Goal: Task Accomplishment & Management: Manage account settings

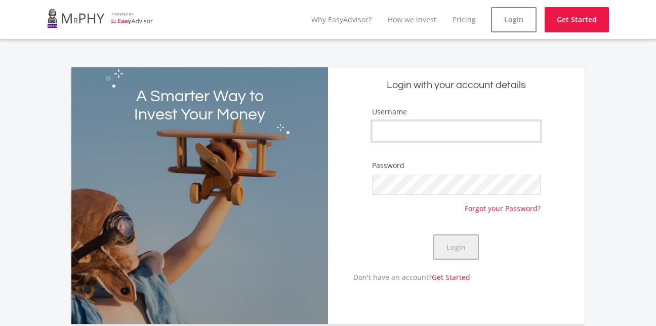
type input "mataboge"
click at [475, 237] on button "Login" at bounding box center [457, 246] width 46 height 25
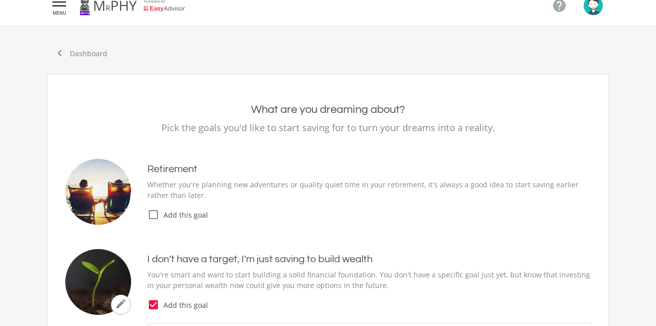
type input "50.00"
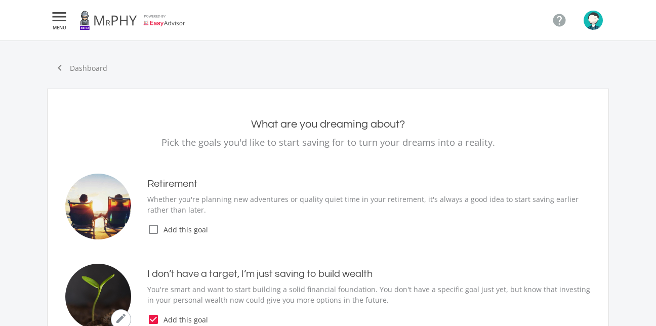
click at [71, 30] on nav " MENU " at bounding box center [328, 20] width 562 height 41
click at [62, 21] on icon "" at bounding box center [59, 17] width 18 height 12
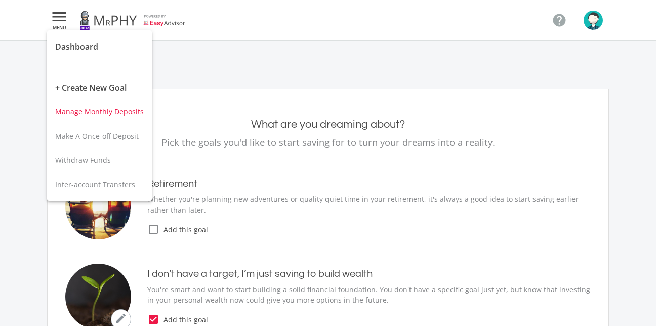
click at [88, 114] on span "Manage Monthly Deposits" at bounding box center [99, 112] width 89 height 10
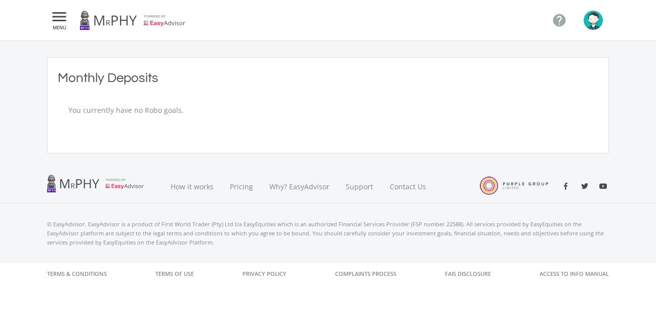
click at [68, 28] on button " MENU" at bounding box center [59, 20] width 24 height 20
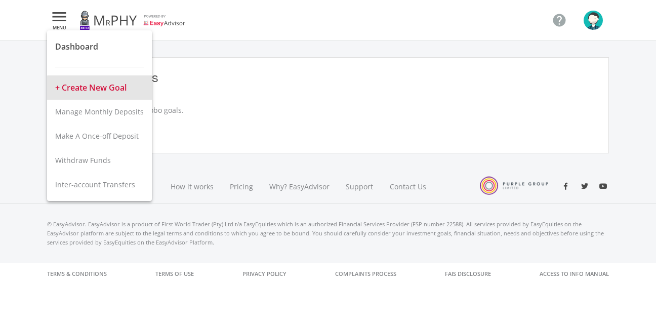
click at [105, 90] on button "+ Create New Goal" at bounding box center [99, 87] width 105 height 24
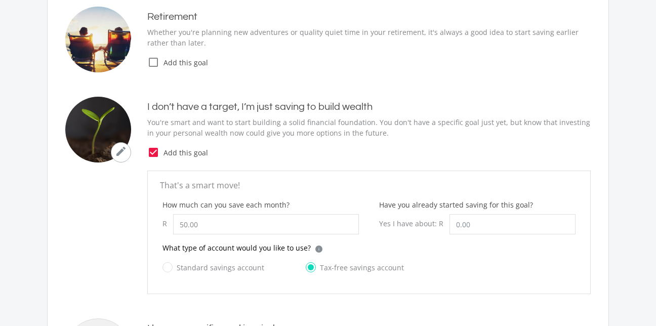
scroll to position [169, 0]
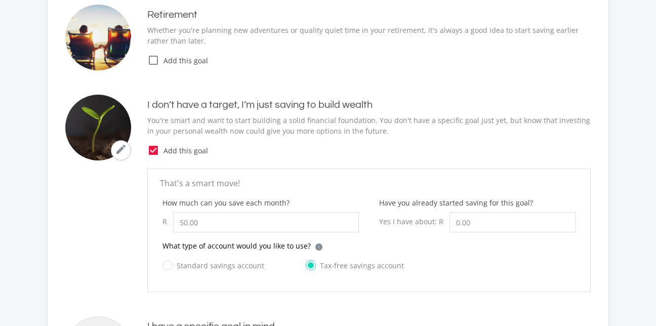
click at [209, 251] on p "What type of account would you like to use?" at bounding box center [237, 246] width 148 height 11
click at [194, 224] on input "50.00" at bounding box center [266, 222] width 186 height 20
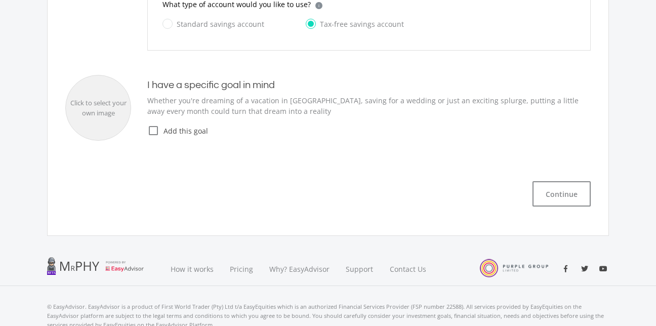
scroll to position [411, 0]
type input "20.00"
click at [539, 200] on button "Continue" at bounding box center [562, 193] width 58 height 25
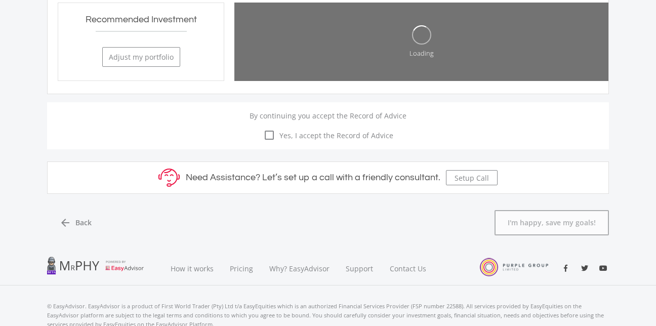
scroll to position [546, 0]
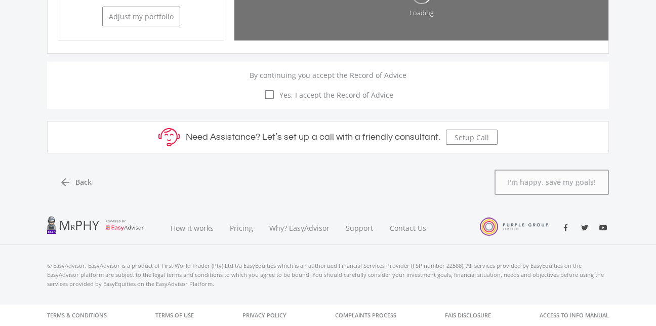
click at [558, 195] on div "arrow_back Back I'm happy, save my goals!" at bounding box center [328, 174] width 577 height 42
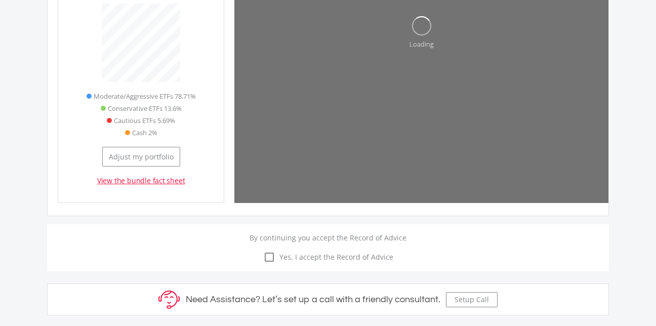
scroll to position [319, 166]
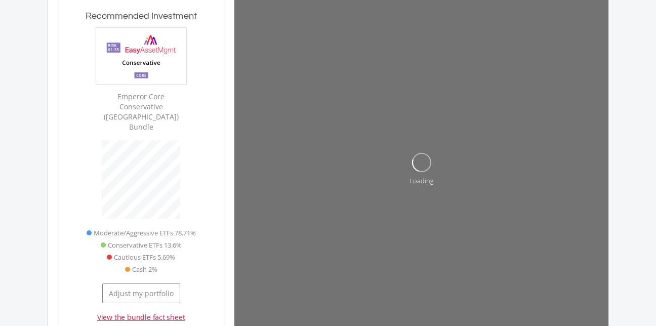
type input "0"
type input "20"
type input "0.00"
type input "20.00"
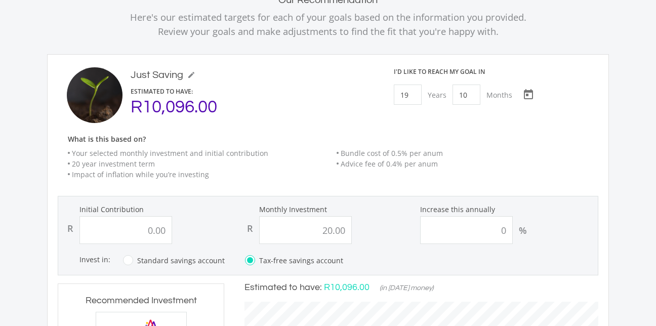
scroll to position [80, 0]
click at [416, 98] on input "19" at bounding box center [408, 94] width 28 height 20
type input "1"
click at [472, 92] on input "10" at bounding box center [463, 94] width 28 height 20
type input "0"
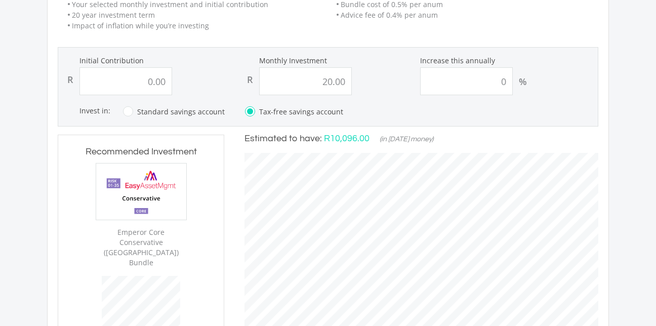
scroll to position [228, 0]
type input "0"
type input "20"
type input "0.00"
type input "20.00"
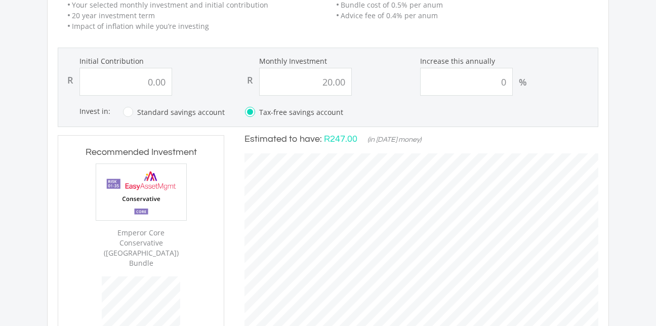
scroll to position [320, 374]
type input "0"
click at [124, 112] on label "Standard savings account" at bounding box center [174, 112] width 102 height 13
click at [124, 112] on input "Standard savings account" at bounding box center [164, 118] width 102 height 20
radio input "true"
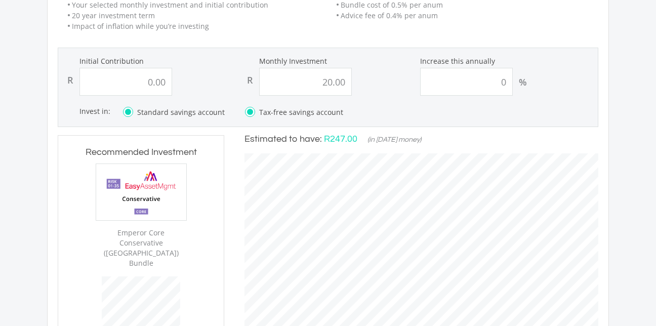
radio input "false"
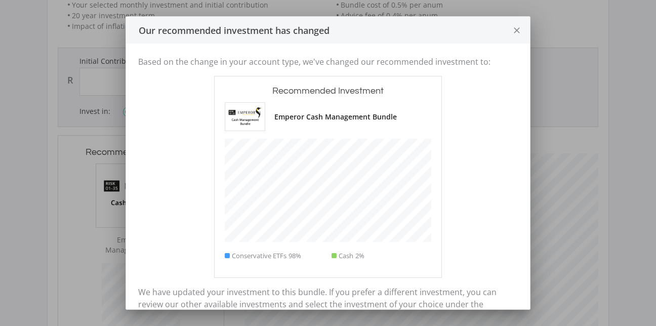
scroll to position [280, 166]
type input "0"
type input "20"
type input "0.00"
type input "20.00"
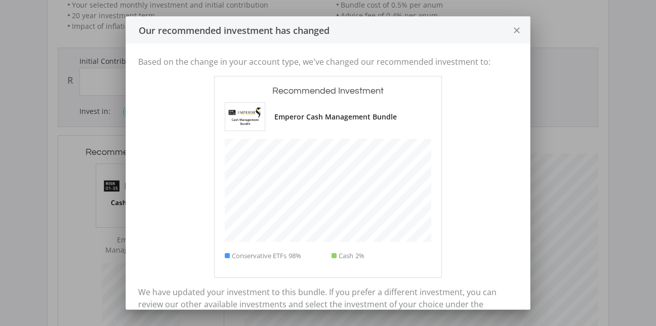
scroll to position [0, 0]
click at [516, 25] on icon "close" at bounding box center [517, 30] width 10 height 27
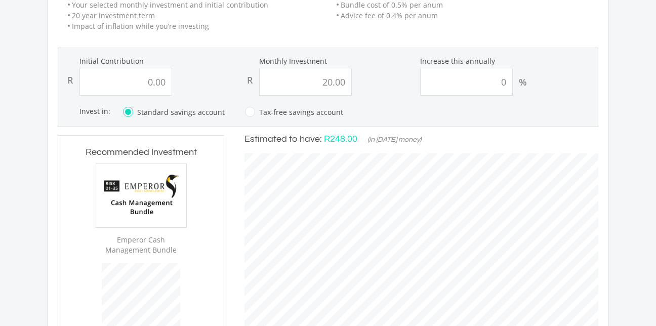
click at [248, 112] on label "Tax-free savings account" at bounding box center [294, 112] width 98 height 13
click at [248, 112] on input "Tax-free savings account" at bounding box center [284, 118] width 98 height 20
radio input "true"
radio input "false"
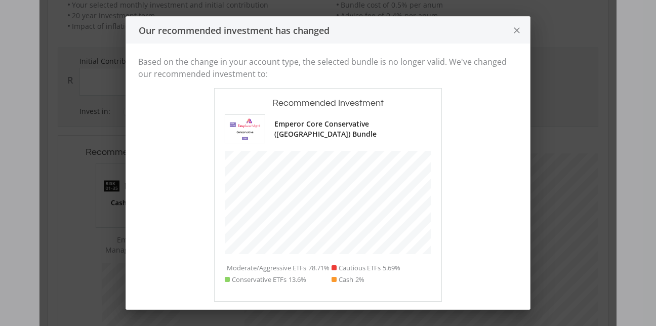
type input "0"
type input "20"
type input "0.00"
type input "20.00"
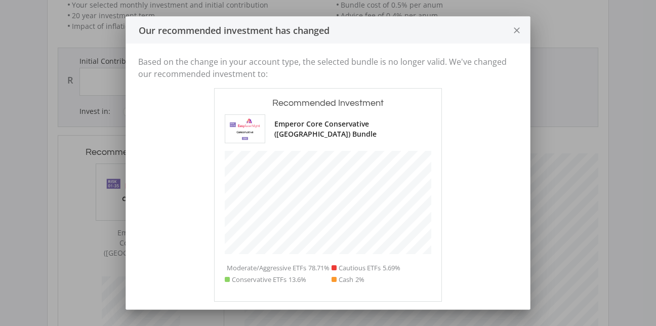
click at [518, 29] on icon "close" at bounding box center [517, 30] width 10 height 27
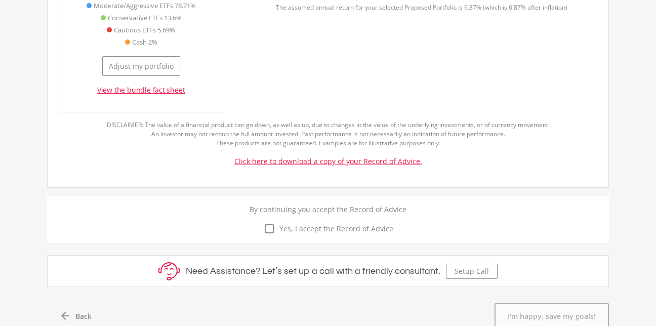
click at [278, 223] on span "Yes, I accept the Record of Advice" at bounding box center [334, 228] width 118 height 11
click at [328, 223] on input "check_box_outline_blank check_box Yes, I accept the Record of Advice" at bounding box center [328, 223] width 0 height 0
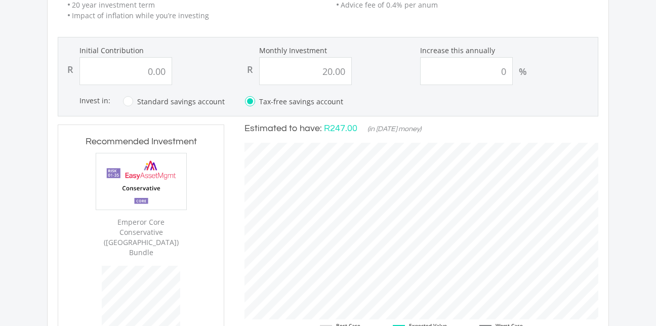
click at [123, 104] on label "Standard savings account" at bounding box center [174, 101] width 102 height 13
click at [123, 104] on input "Standard savings account" at bounding box center [164, 107] width 102 height 20
radio input "true"
radio input "false"
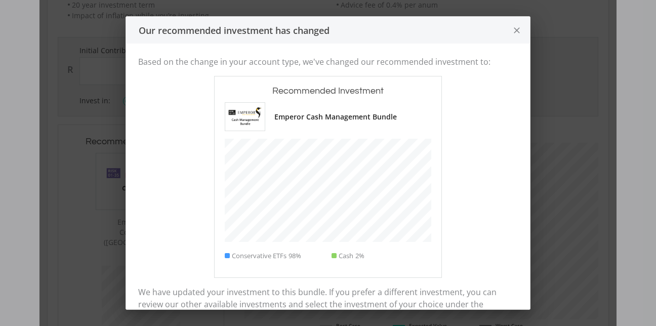
type input "0"
type input "20"
type input "0.00"
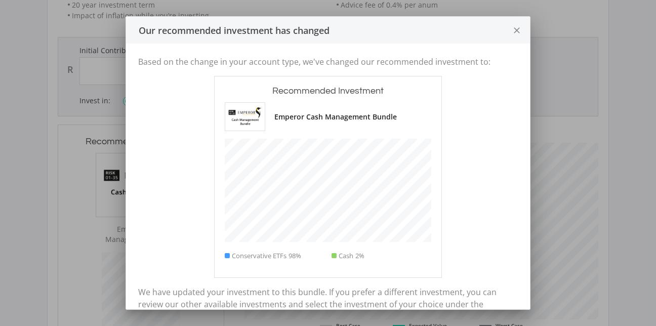
click at [514, 32] on icon "close" at bounding box center [517, 30] width 10 height 27
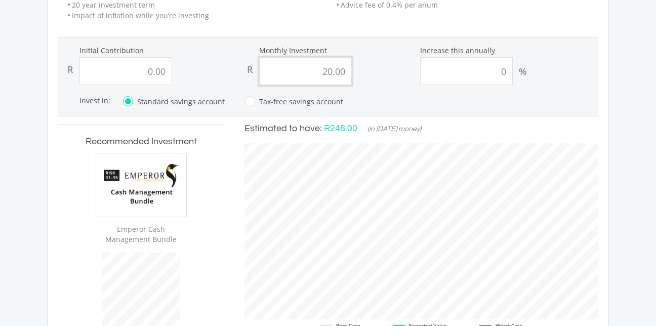
click at [326, 76] on input "20.00" at bounding box center [305, 71] width 93 height 28
type input "10.00"
click at [380, 93] on form "Initial Contribution R 0.00 Monthly Investment R 10.00 Increase this annually 0…" at bounding box center [328, 77] width 541 height 80
type input "0"
type input "10"
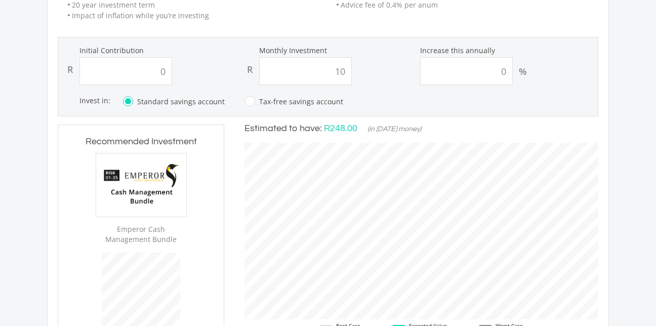
type input "0.00"
type input "10.00"
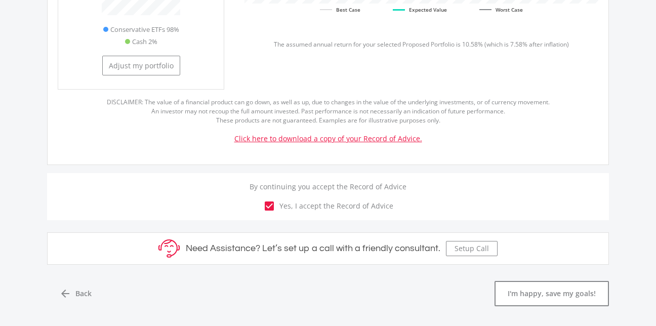
scroll to position [555, 0]
click at [514, 298] on button "I'm happy, save my goals!" at bounding box center [552, 293] width 114 height 25
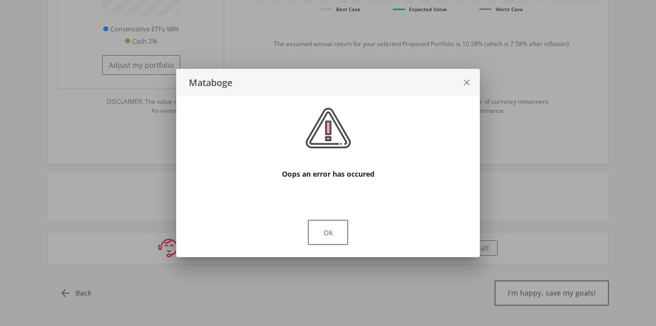
scroll to position [0, 0]
click at [321, 241] on button "Ok" at bounding box center [328, 232] width 41 height 25
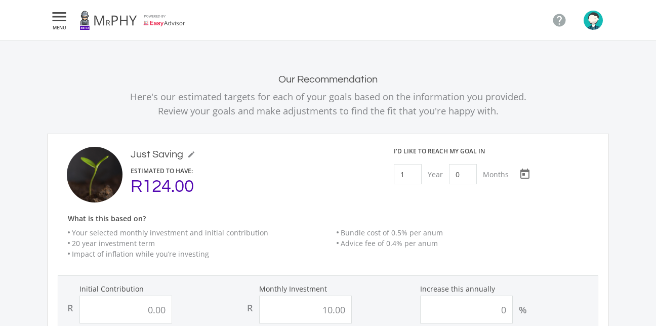
click at [54, 14] on icon "" at bounding box center [59, 17] width 18 height 12
